Goal: Information Seeking & Learning: Learn about a topic

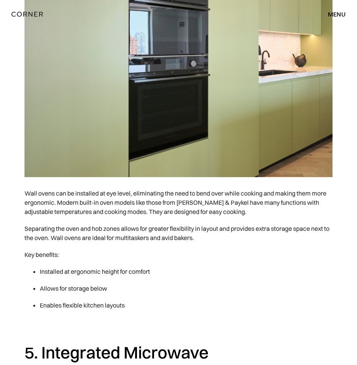
scroll to position [1942, 0]
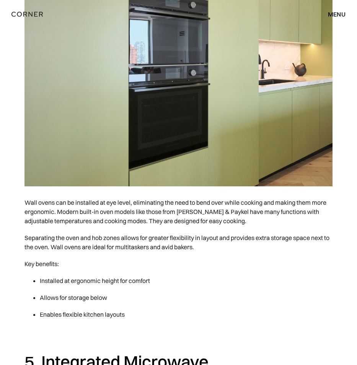
drag, startPoint x: 82, startPoint y: 279, endPoint x: 167, endPoint y: 280, distance: 85.1
click at [167, 280] on li "Installed at ergonomic height for comfort" at bounding box center [186, 280] width 293 height 17
drag, startPoint x: 150, startPoint y: 282, endPoint x: 75, endPoint y: 283, distance: 75.5
click at [75, 283] on li "Installed at ergonomic height for comfort" at bounding box center [186, 280] width 293 height 17
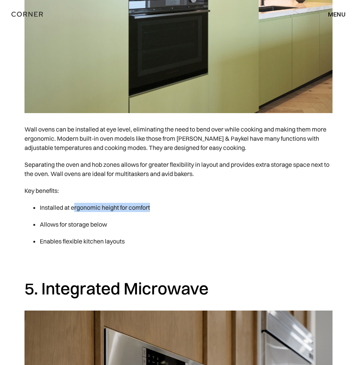
scroll to position [2008, 0]
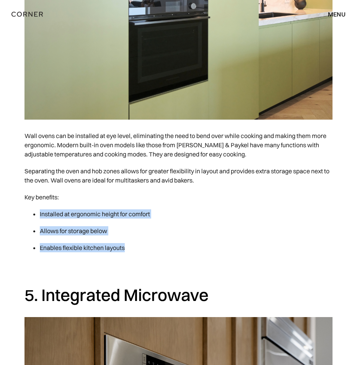
drag, startPoint x: 105, startPoint y: 244, endPoint x: 51, endPoint y: 208, distance: 65.0
click at [51, 208] on ul "Installed at ergonomic height for comfort Allows for storage below Enables flex…" at bounding box center [179, 230] width 308 height 51
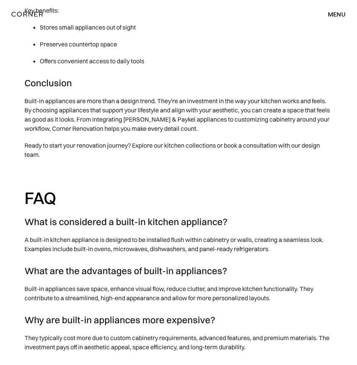
scroll to position [4840, 0]
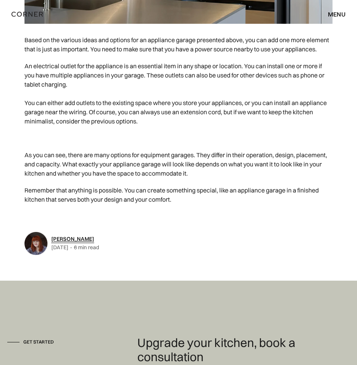
scroll to position [7996, 0]
